Goal: Information Seeking & Learning: Learn about a topic

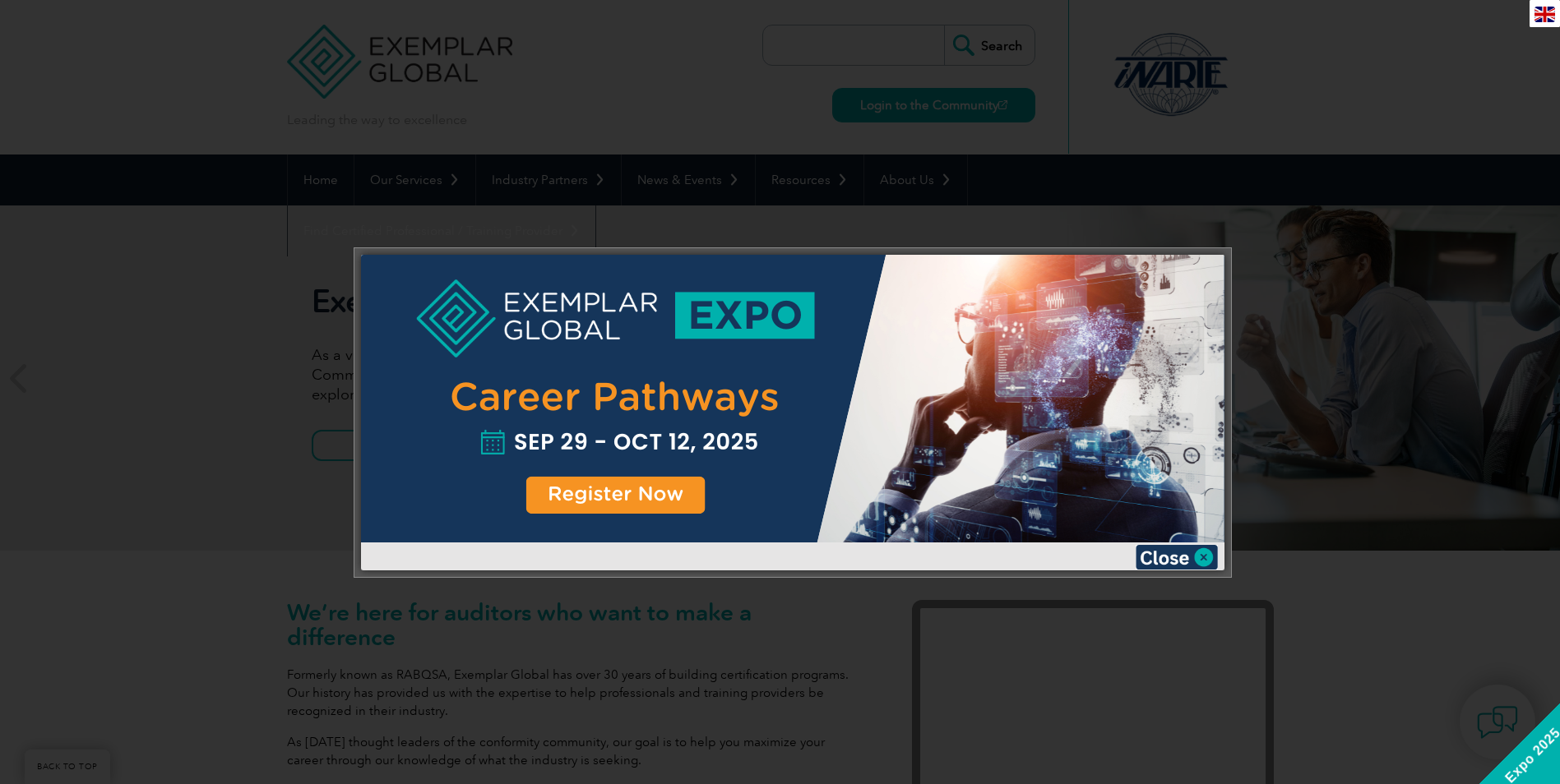
scroll to position [447, 0]
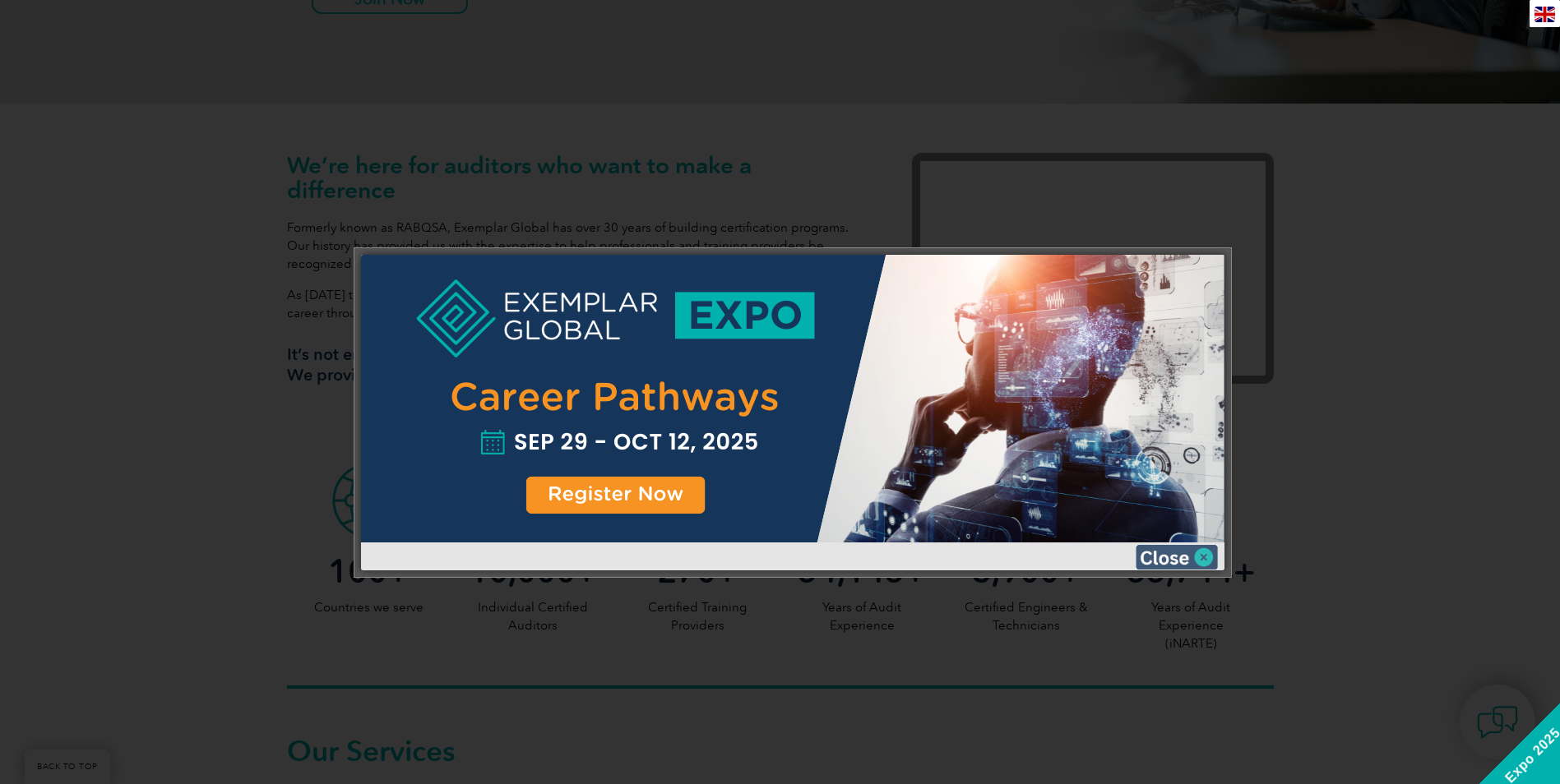
click at [1175, 557] on img at bounding box center [1177, 557] width 83 height 24
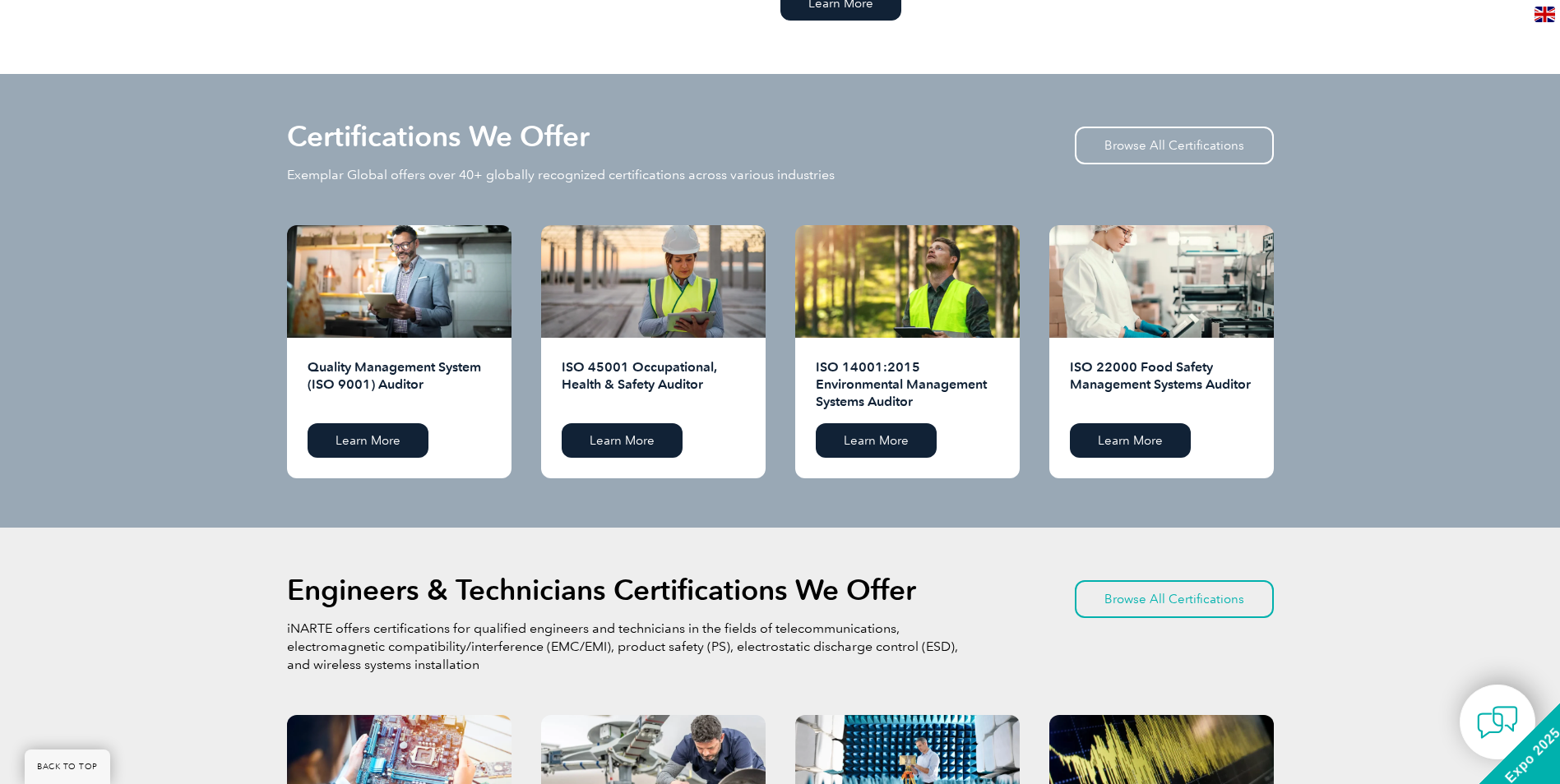
scroll to position [1433, 0]
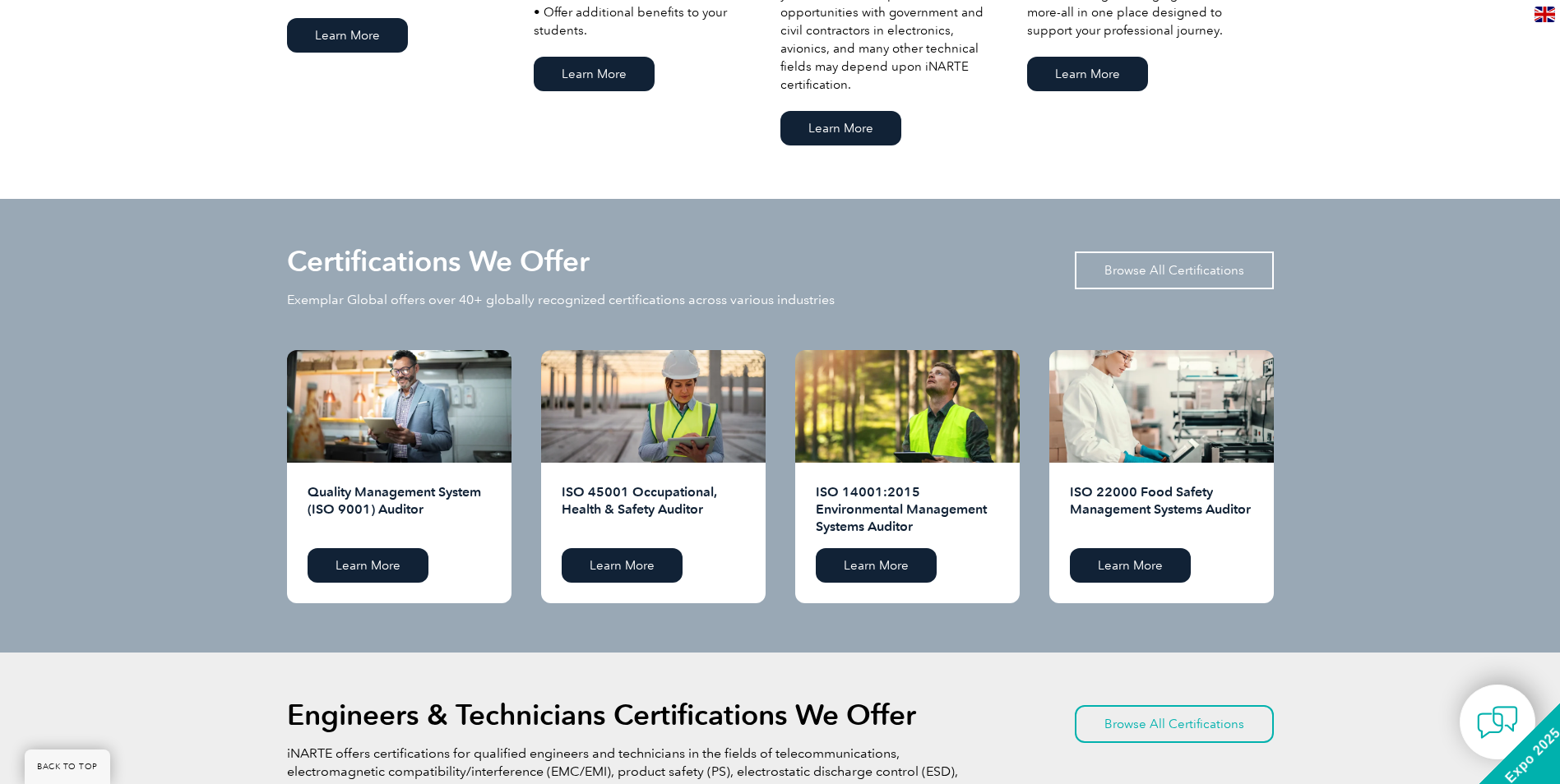
click at [1174, 270] on link "Browse All Certifications" at bounding box center [1174, 270] width 199 height 38
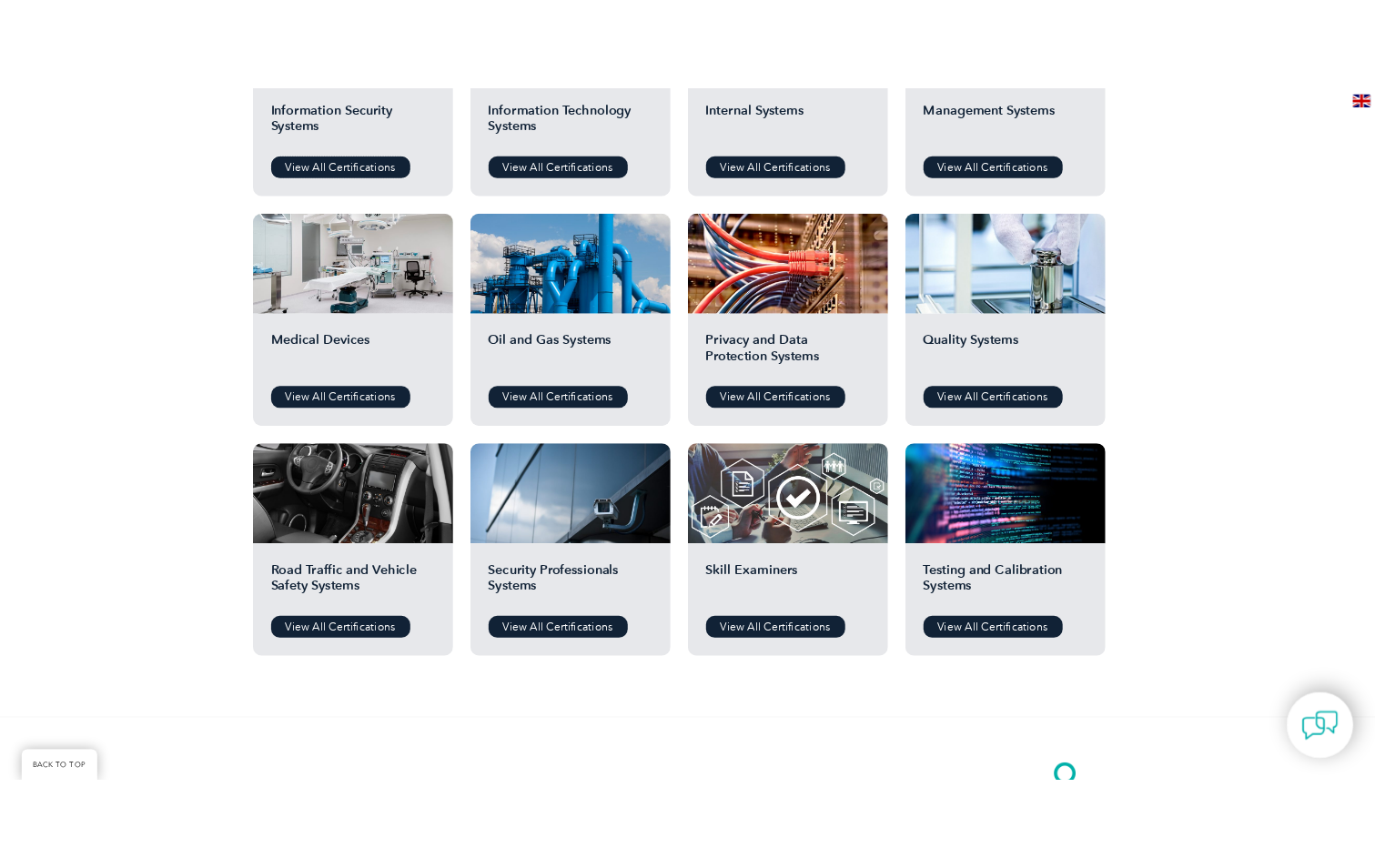
scroll to position [1456, 0]
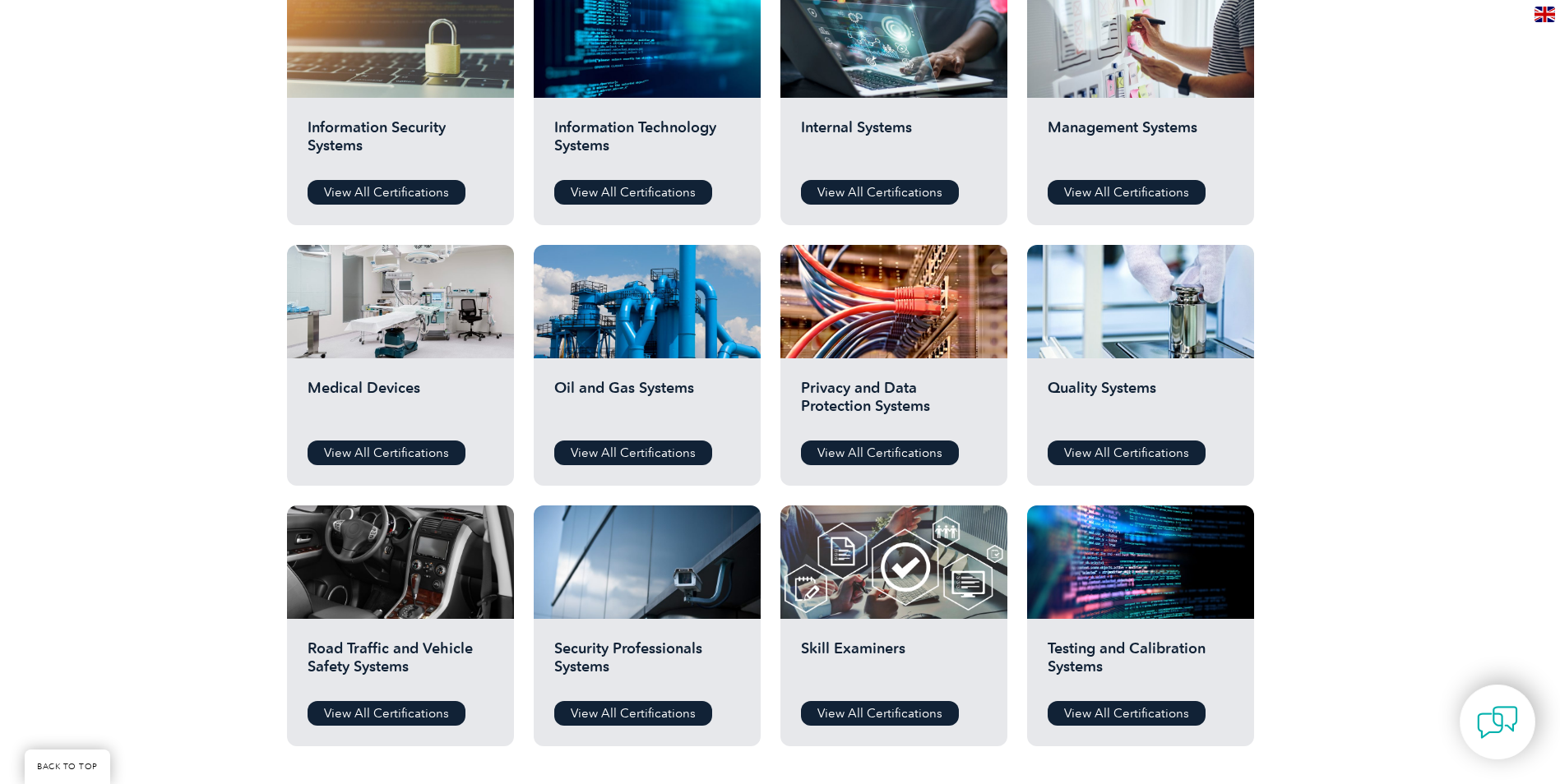
scroll to position [904, 0]
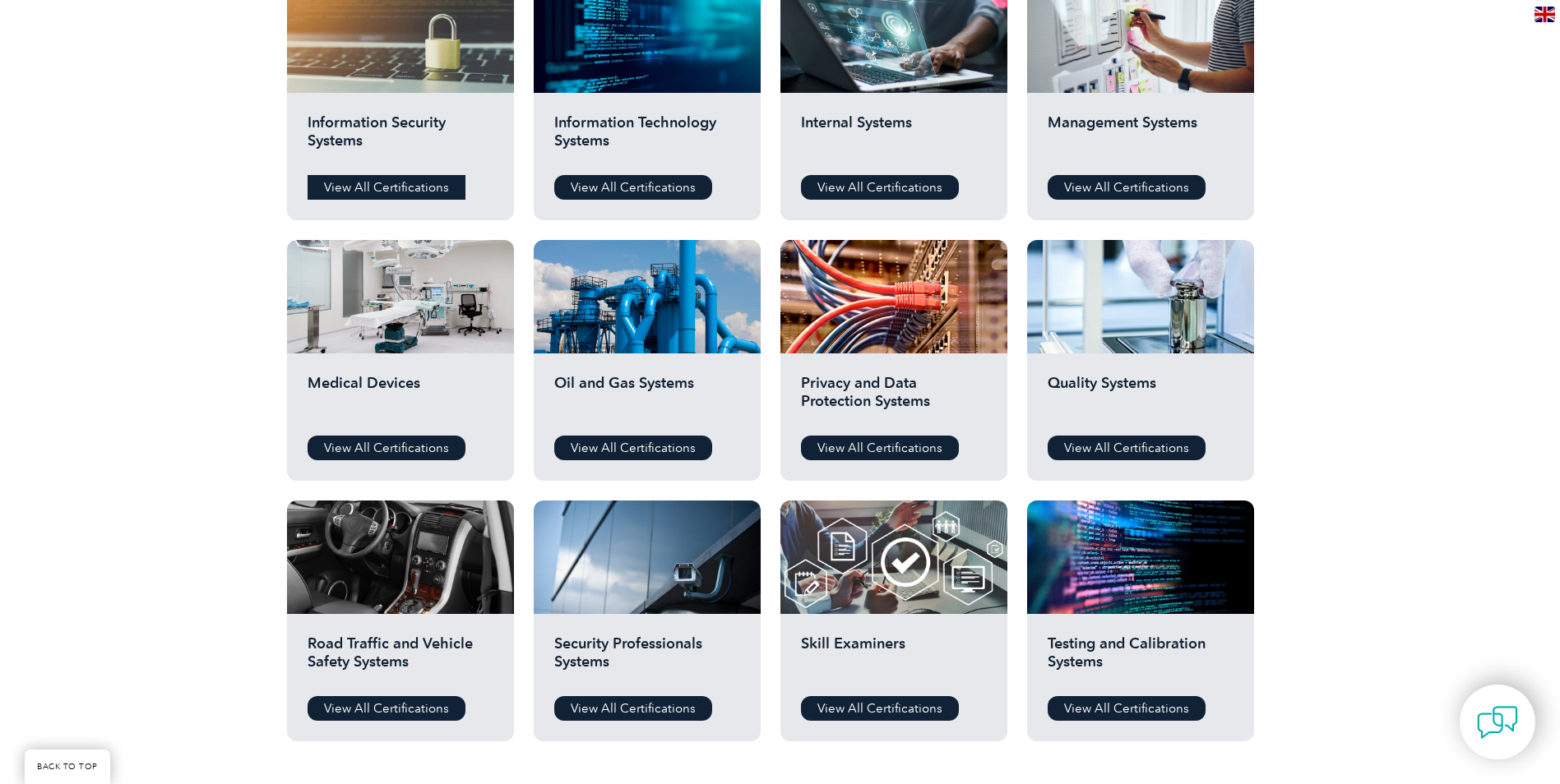
click at [401, 182] on link "View All Certifications" at bounding box center [386, 187] width 158 height 24
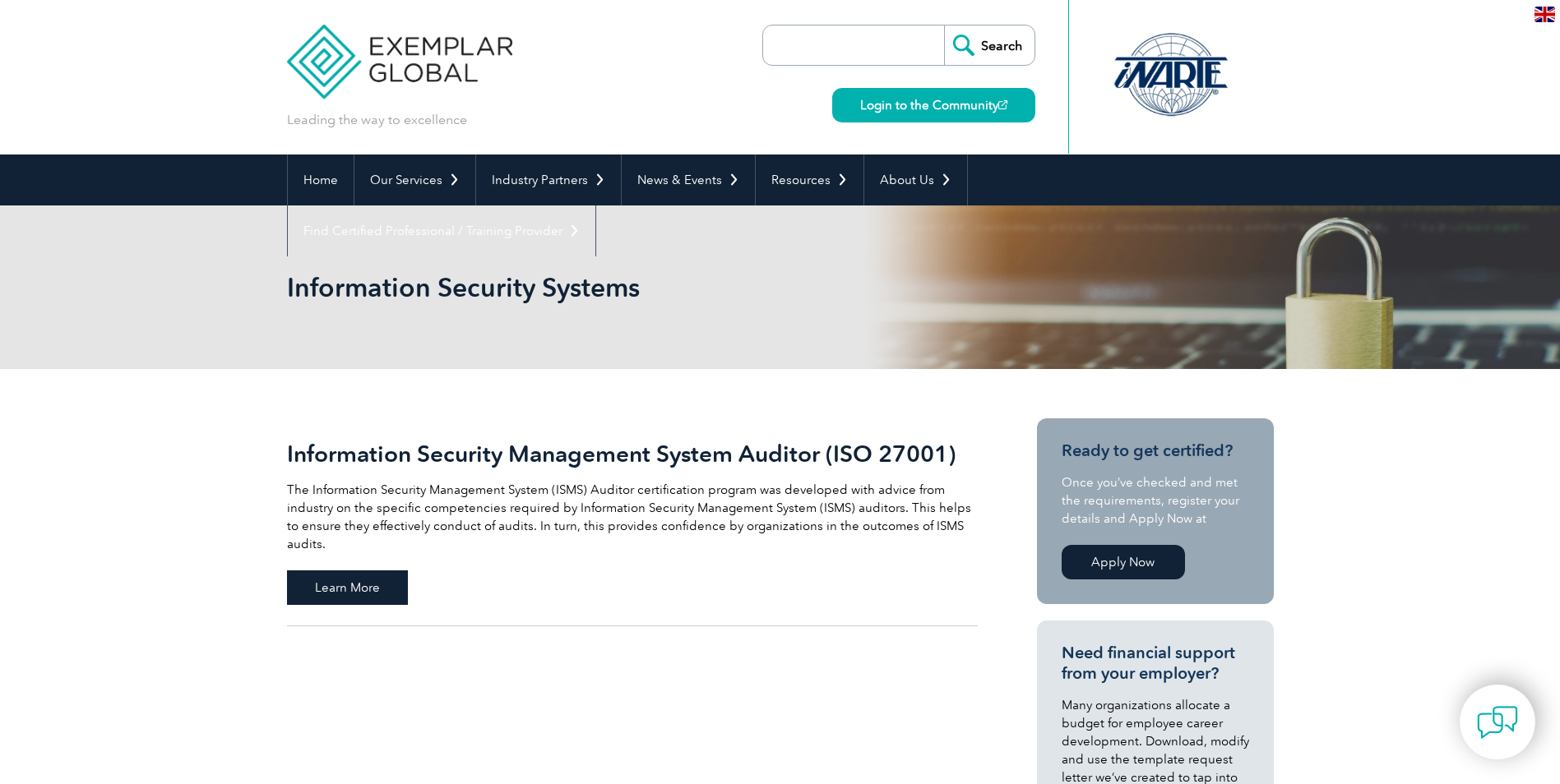
click at [331, 570] on span "Learn More" at bounding box center [348, 587] width 121 height 35
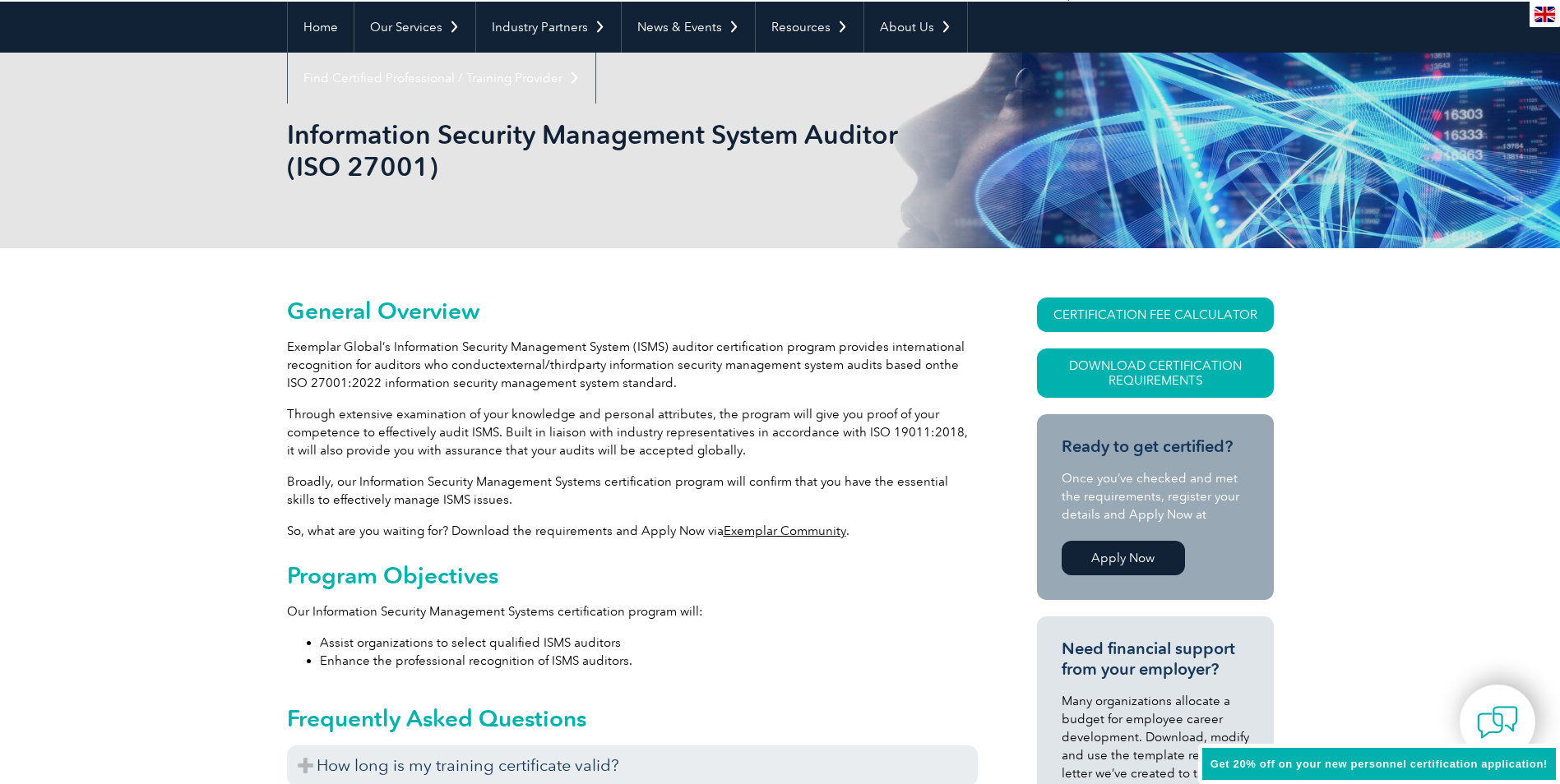
scroll to position [191, 0]
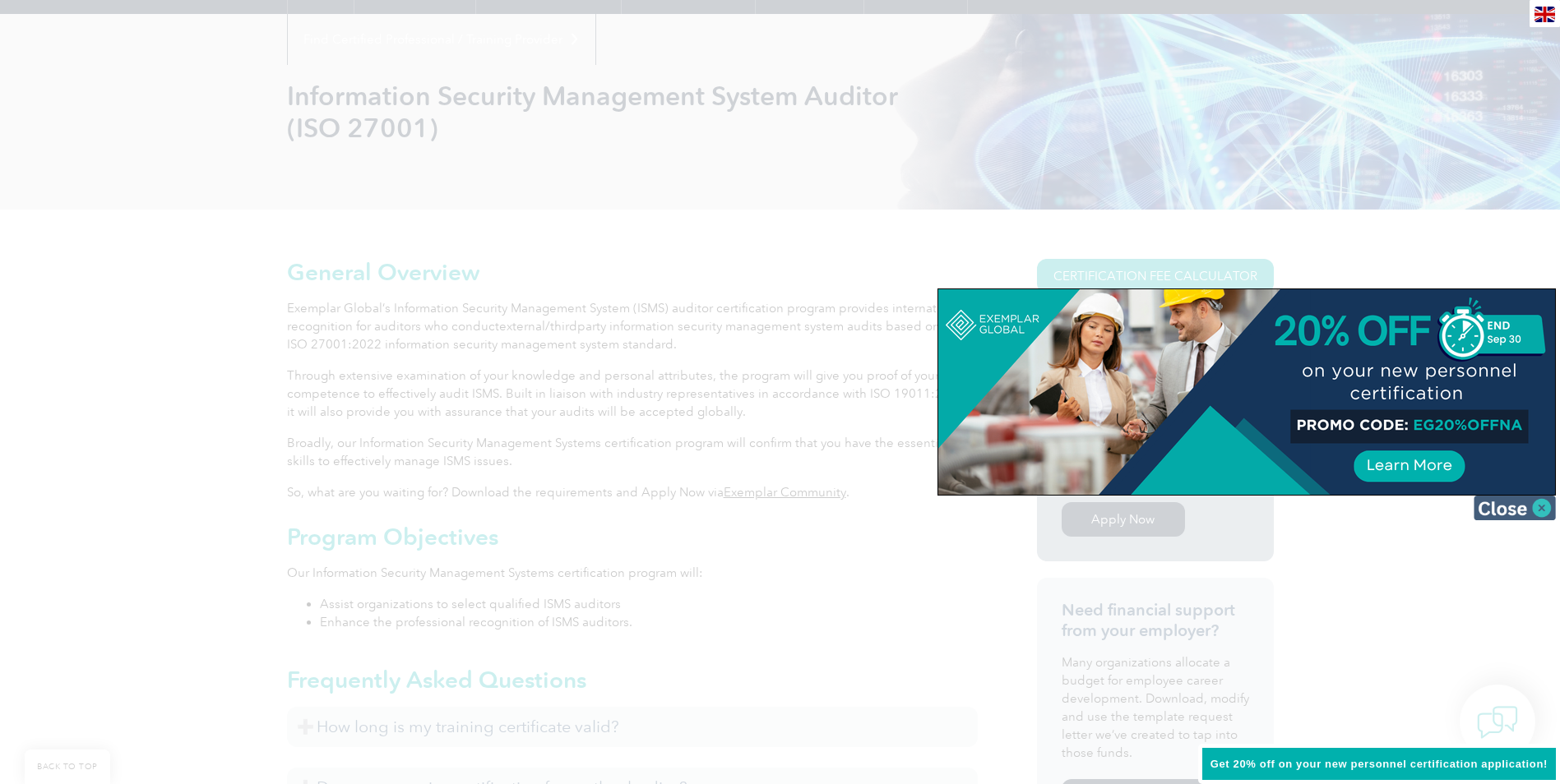
click at [1551, 513] on img at bounding box center [1515, 508] width 83 height 24
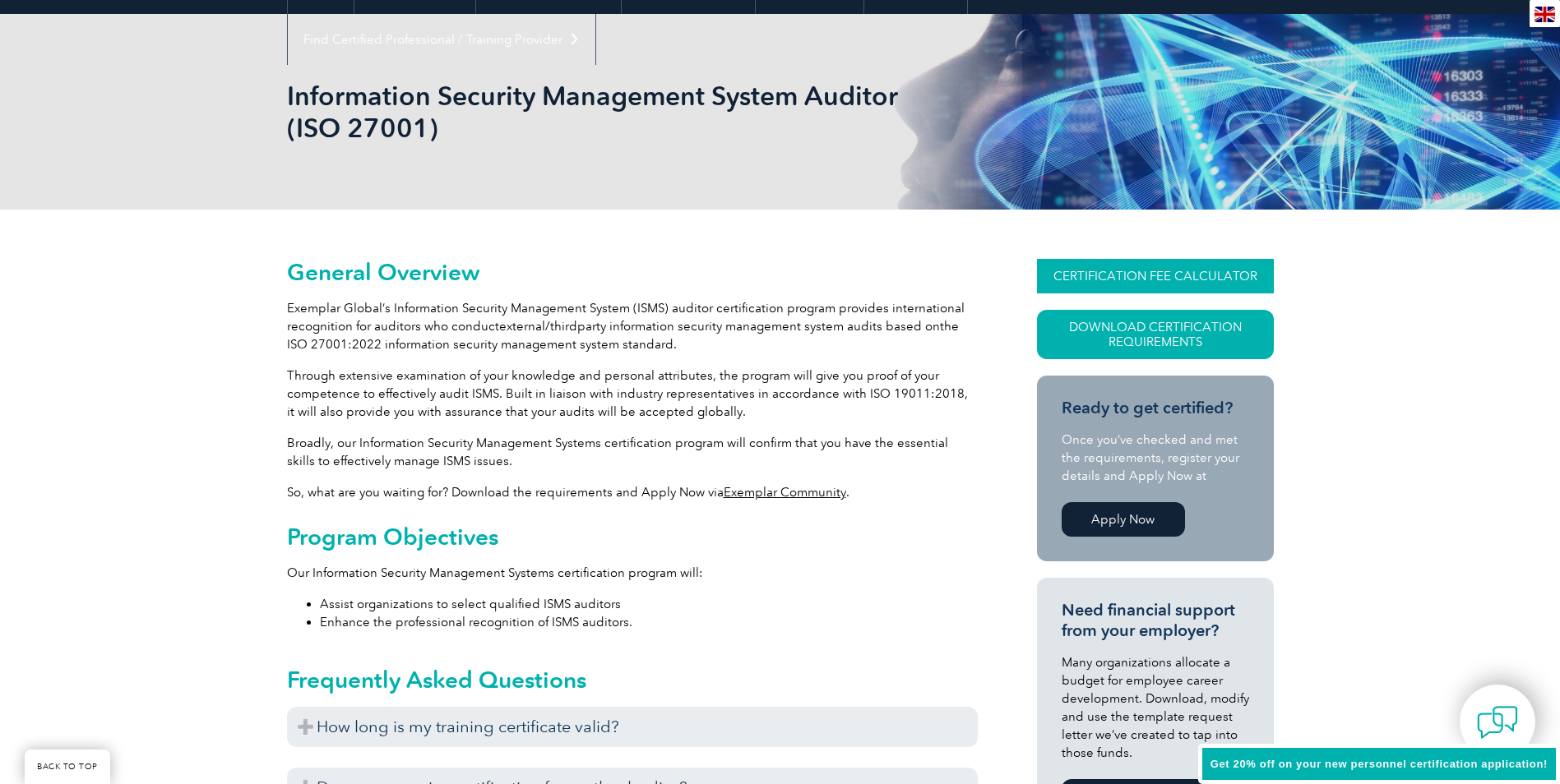
click at [1117, 278] on link "CERTIFICATION FEE CALCULATOR" at bounding box center [1155, 276] width 237 height 35
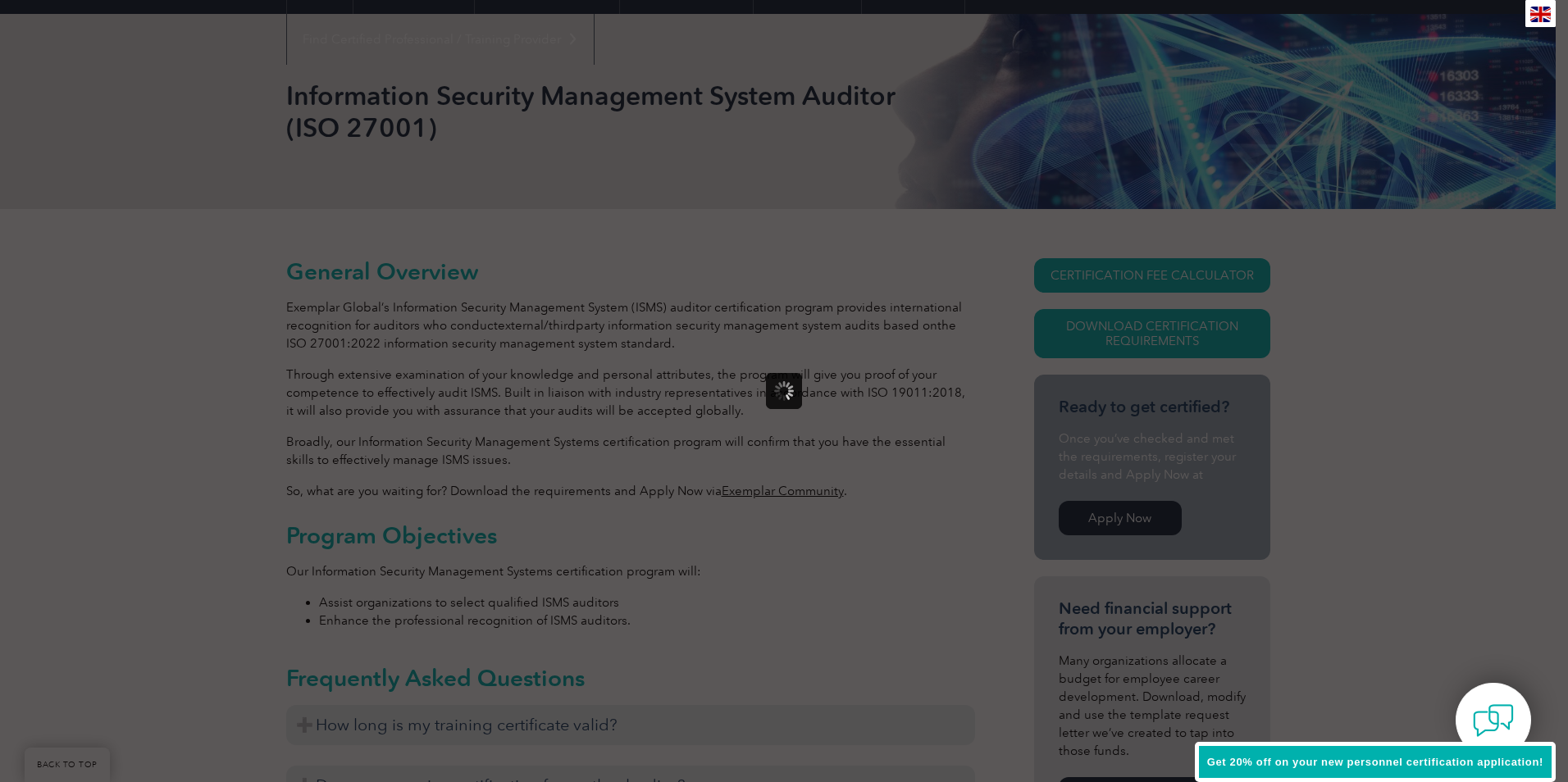
scroll to position [0, 0]
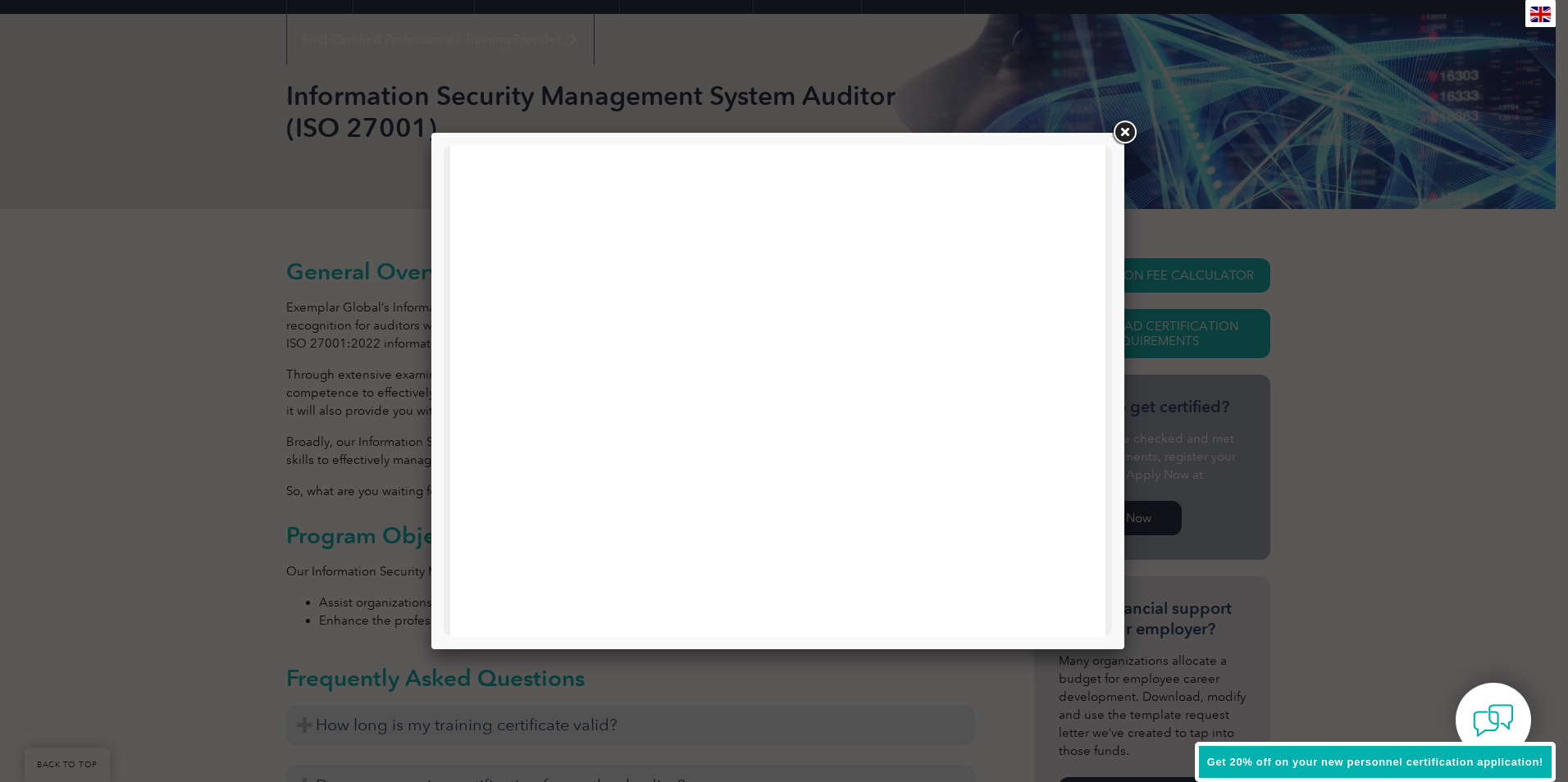
drag, startPoint x: 474, startPoint y: 457, endPoint x: 484, endPoint y: 457, distance: 10.0
click at [475, 457] on div at bounding box center [778, 782] width 655 height 1274
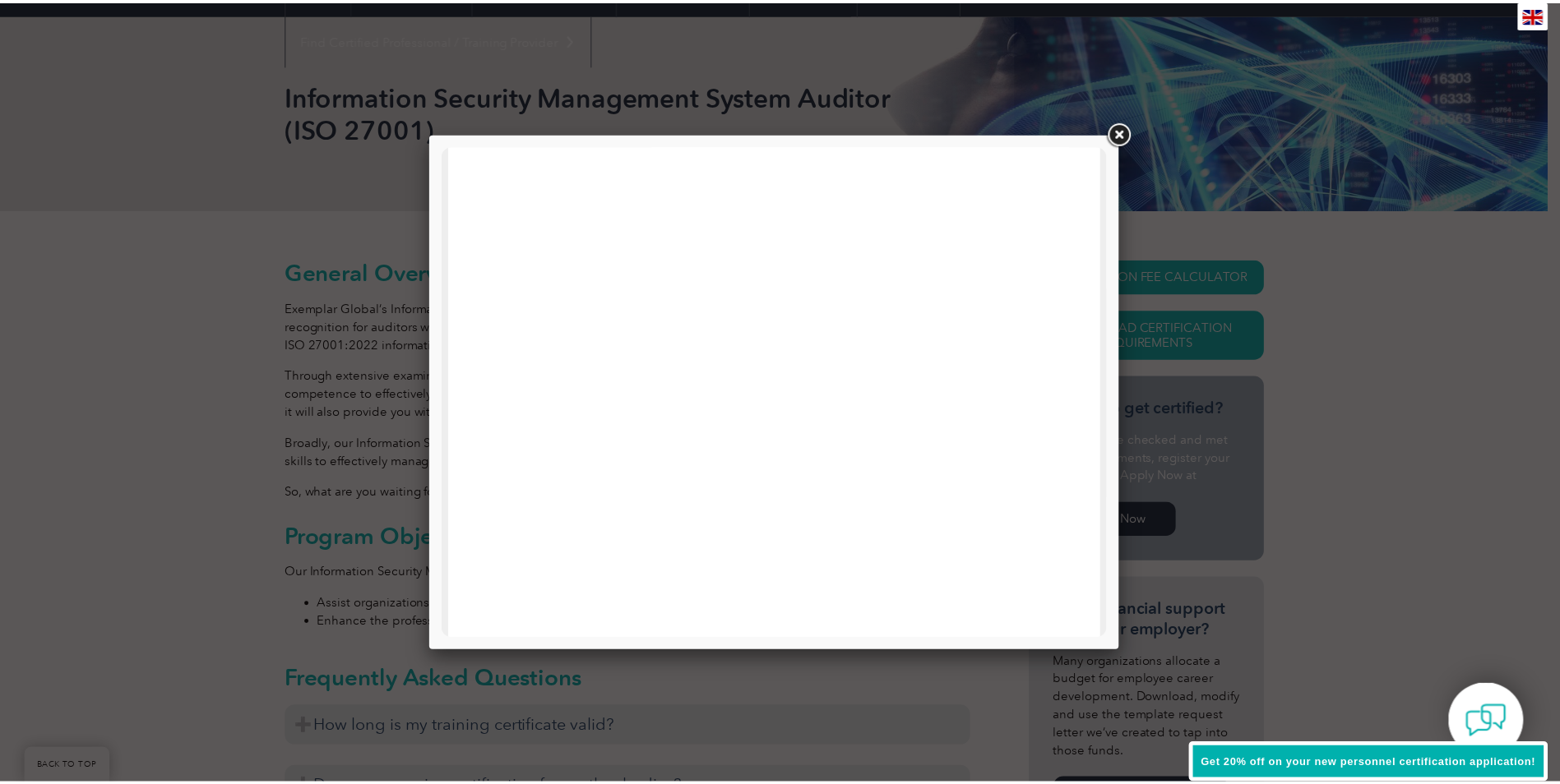
scroll to position [493, 0]
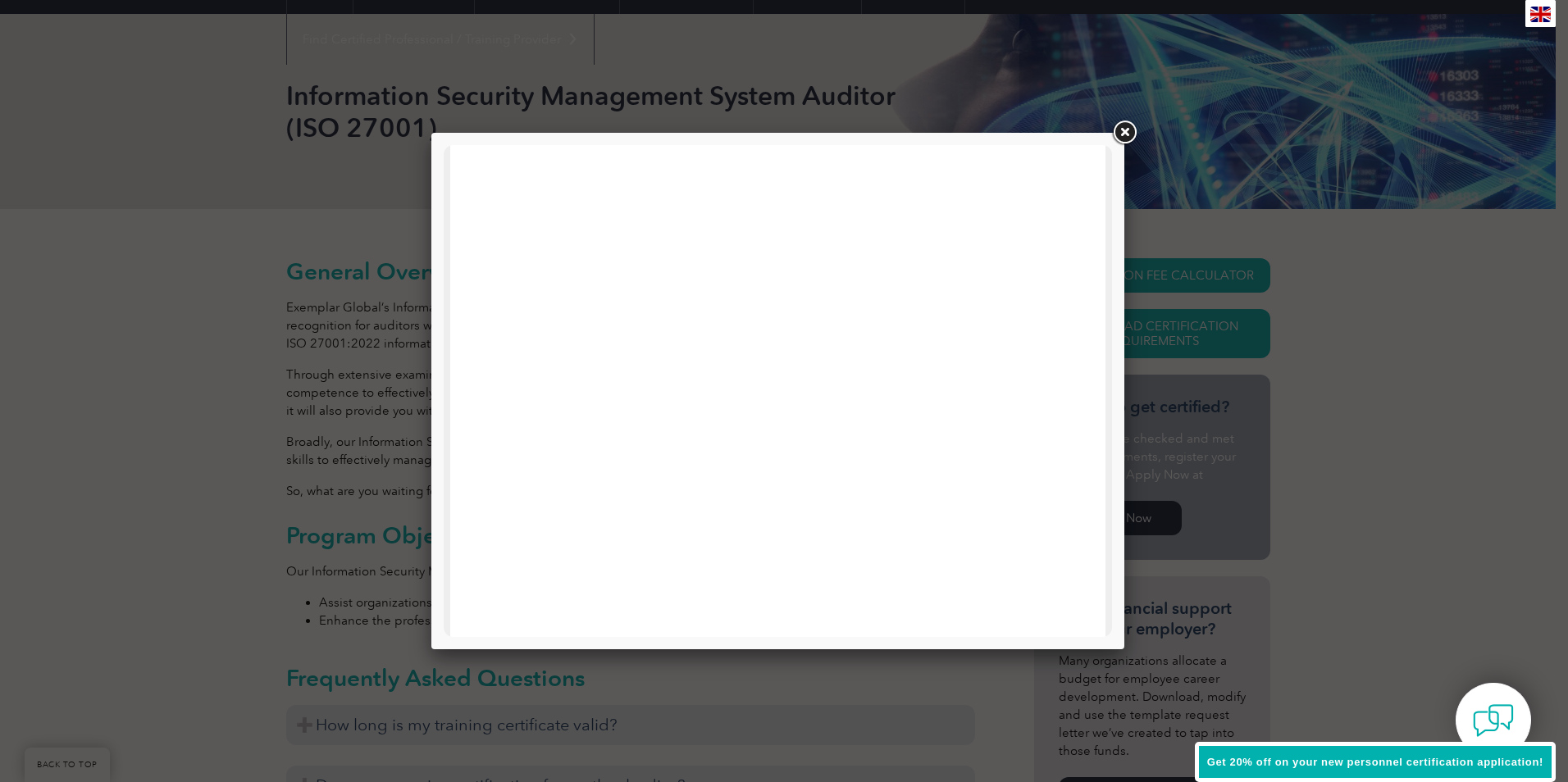
click at [1128, 135] on link at bounding box center [1124, 133] width 29 height 29
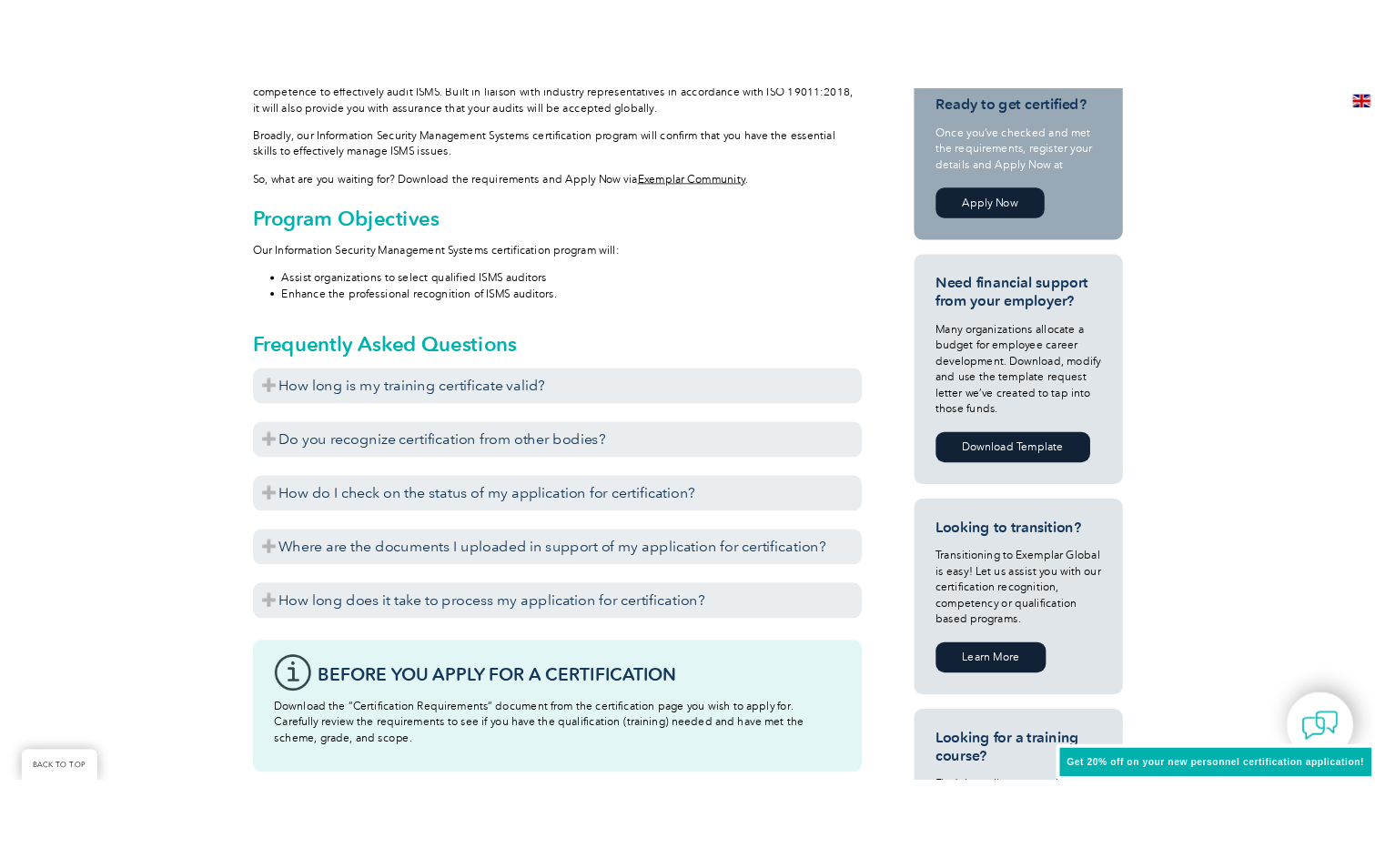
scroll to position [668, 0]
